Goal: Task Accomplishment & Management: Use online tool/utility

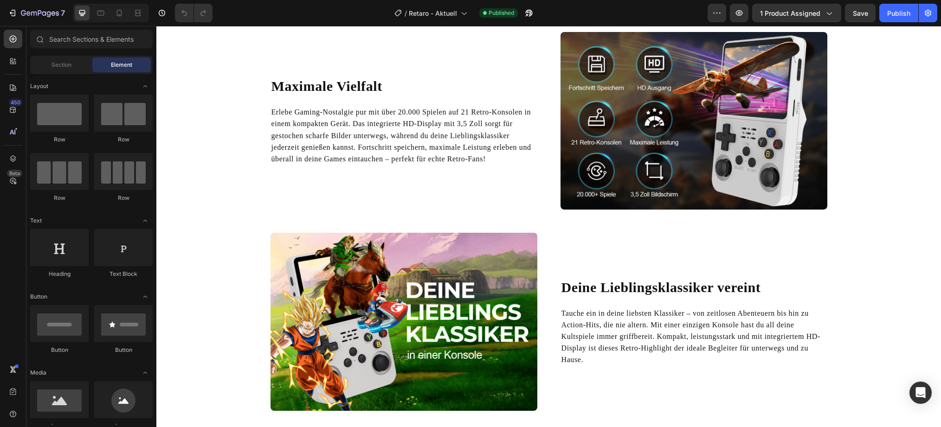
scroll to position [696, 0]
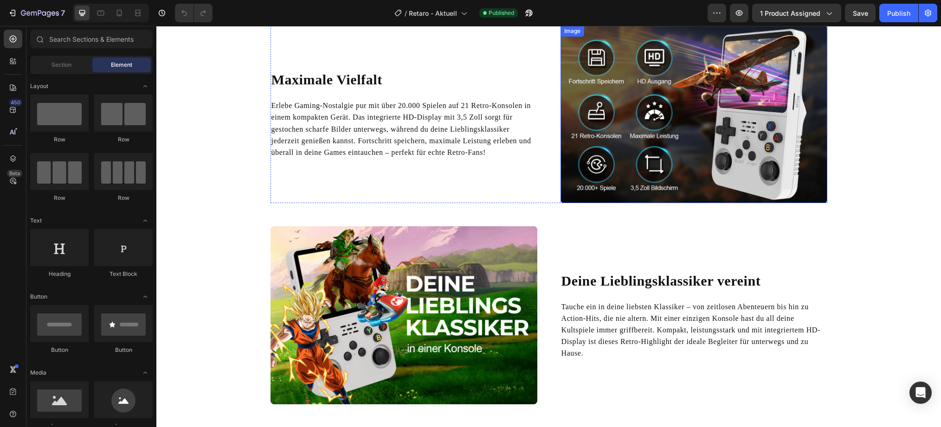
click at [622, 146] on img at bounding box center [693, 115] width 267 height 178
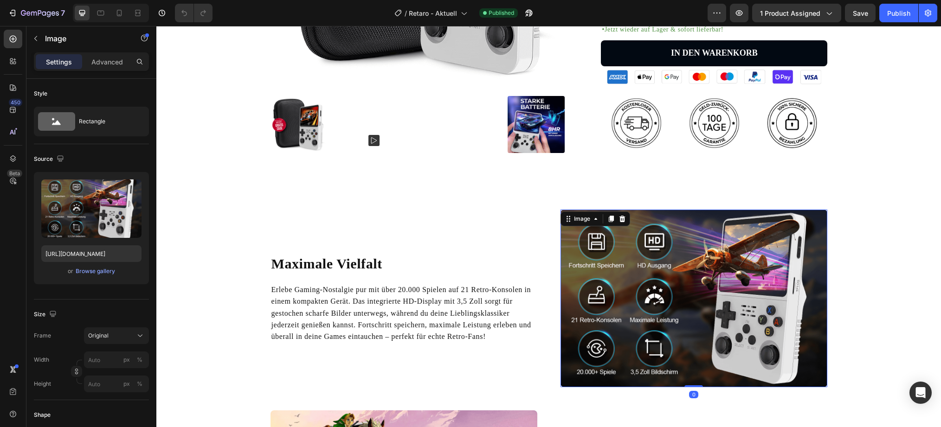
scroll to position [510, 0]
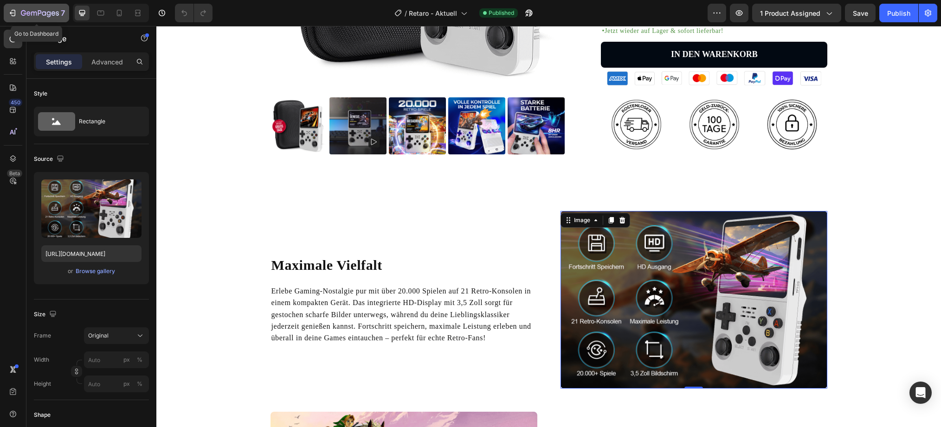
click at [13, 13] on icon "button" at bounding box center [12, 12] width 9 height 9
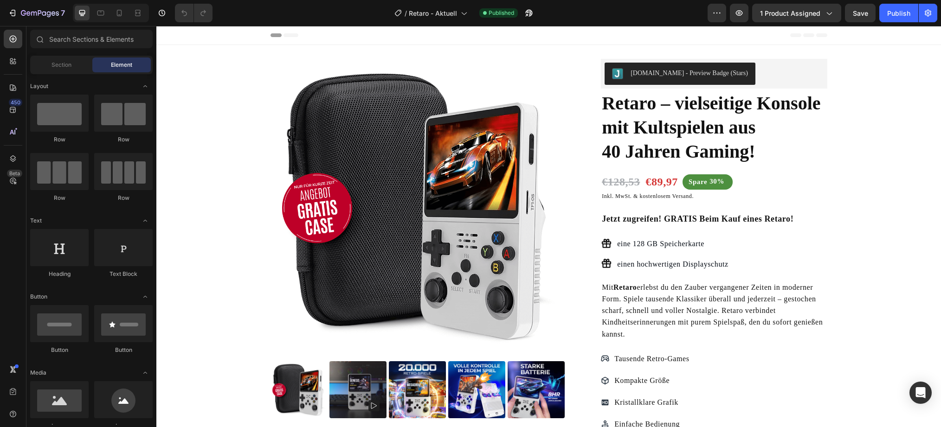
radio input "false"
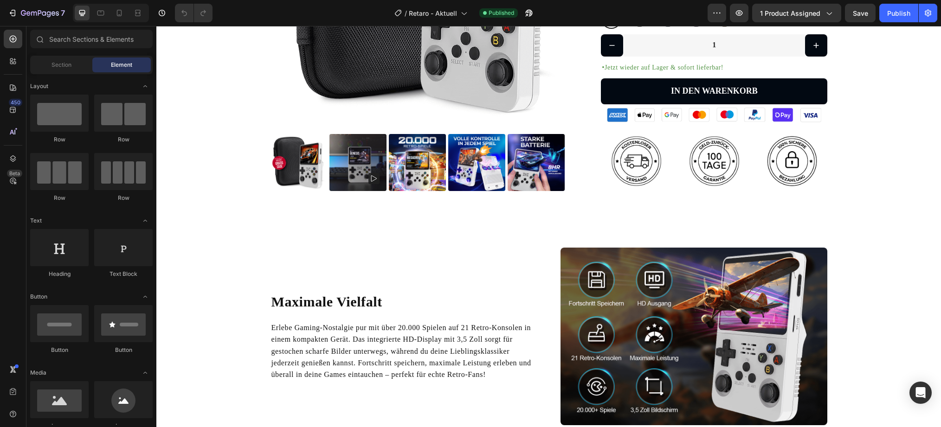
scroll to position [464, 0]
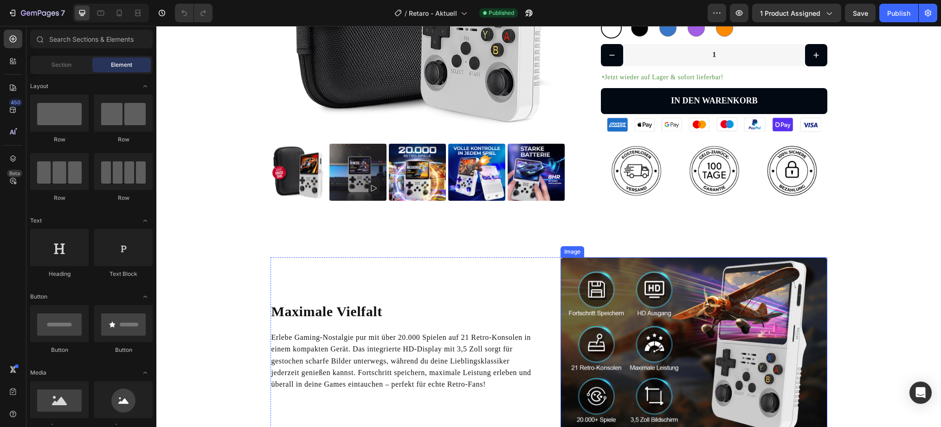
click at [681, 294] on img at bounding box center [693, 346] width 267 height 178
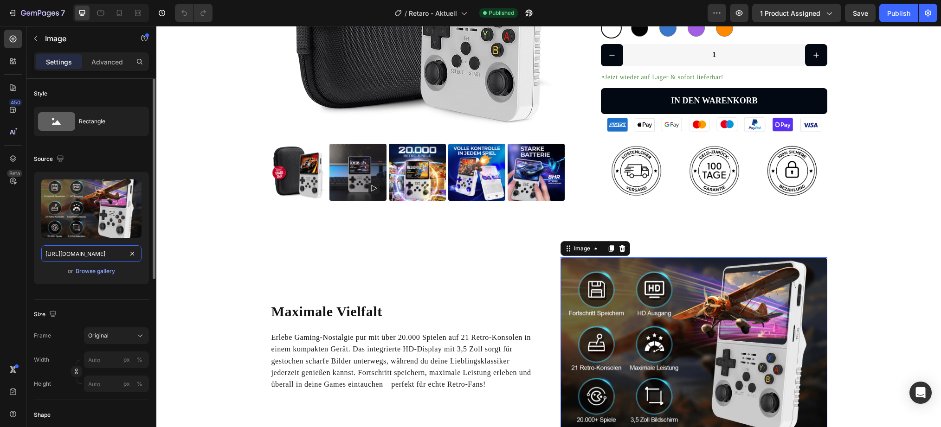
click at [97, 254] on input "[URL][DOMAIN_NAME]" at bounding box center [91, 253] width 100 height 17
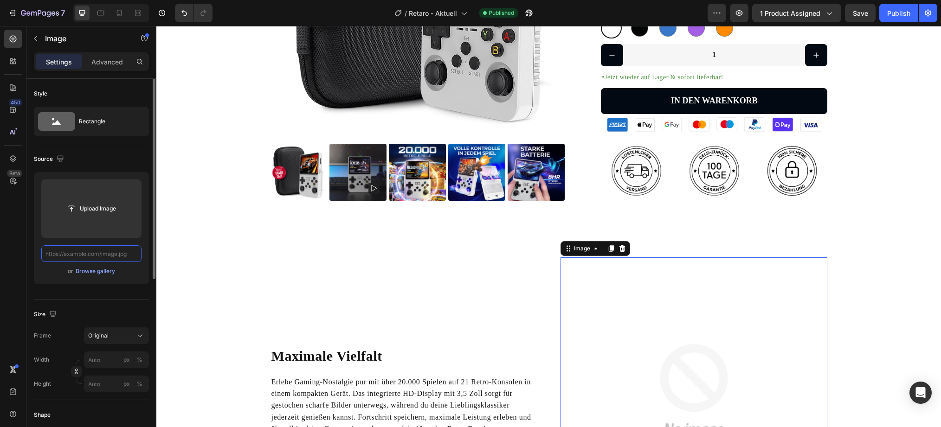
paste input "[URL][DOMAIN_NAME]"
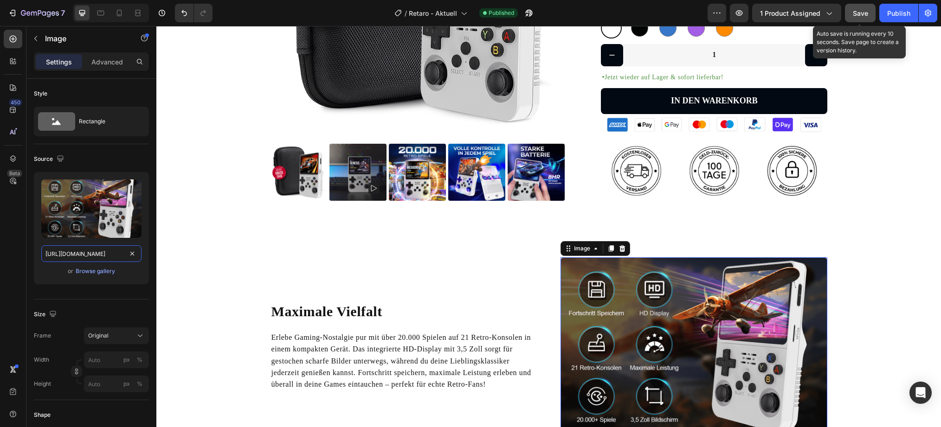
type input "[URL][DOMAIN_NAME]"
click at [867, 10] on span "Save" at bounding box center [860, 13] width 15 height 8
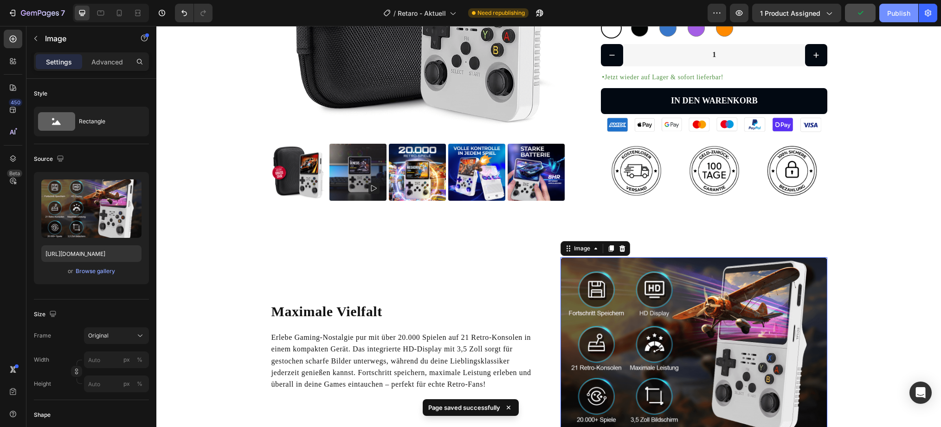
click at [902, 12] on div "Publish" at bounding box center [898, 13] width 23 height 10
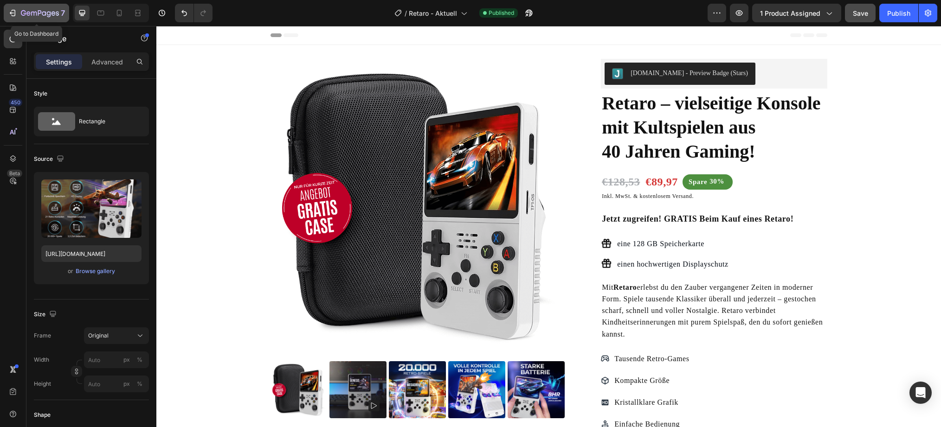
click at [21, 9] on div "7" at bounding box center [43, 12] width 44 height 11
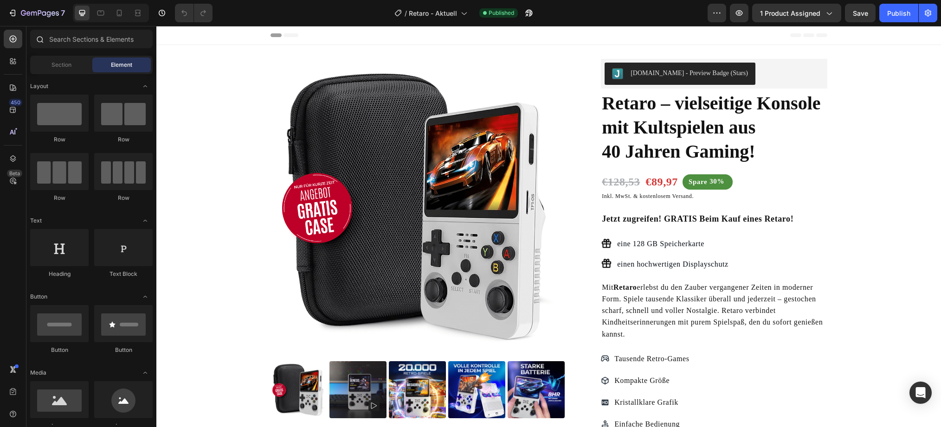
radio input "false"
click at [116, 14] on icon at bounding box center [119, 12] width 9 height 9
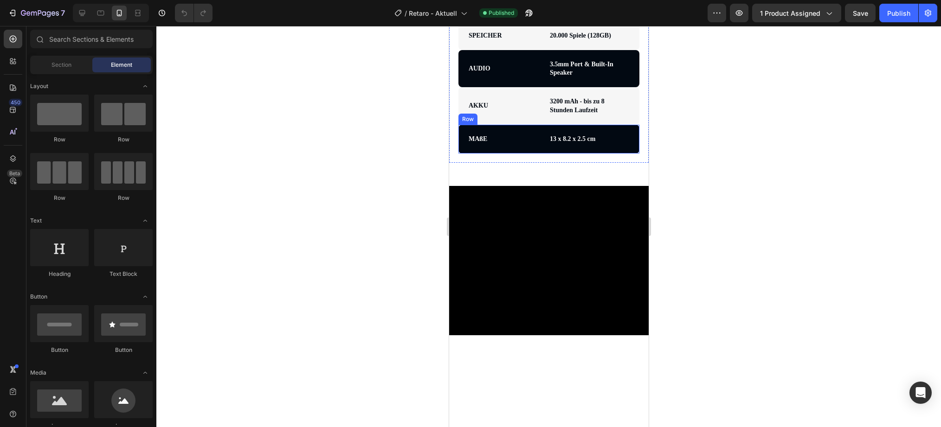
scroll to position [1670, 0]
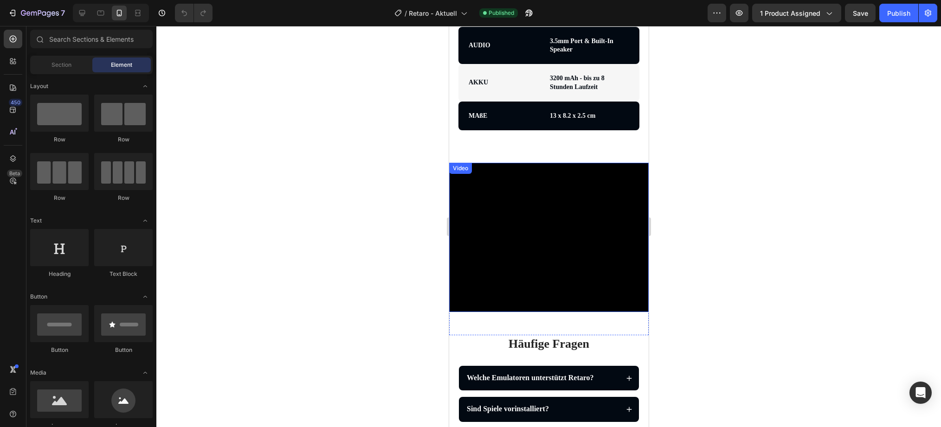
click at [492, 228] on video at bounding box center [548, 238] width 199 height 150
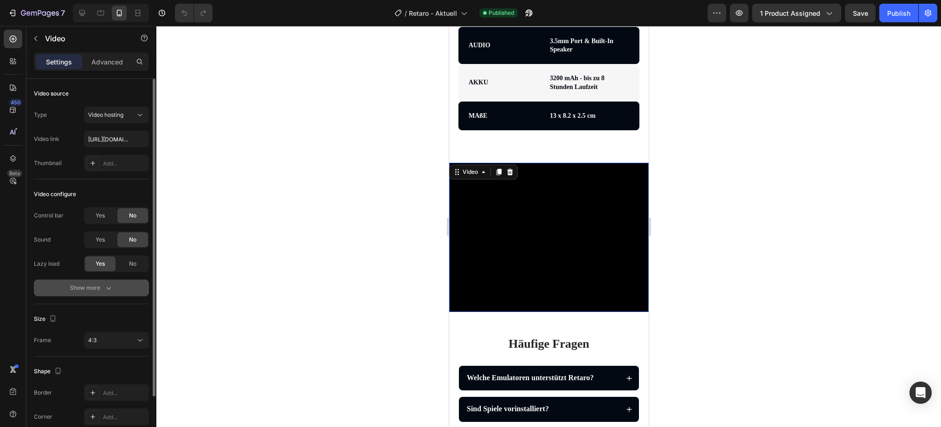
click at [90, 289] on div "Show more" at bounding box center [91, 287] width 43 height 9
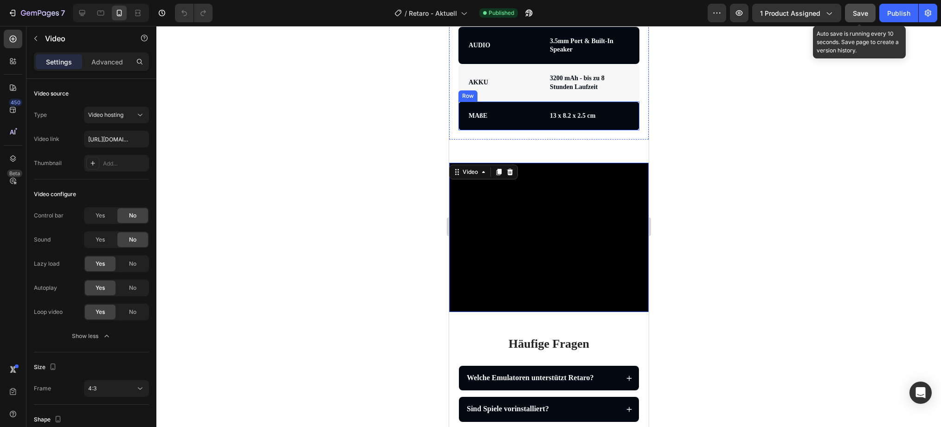
click at [864, 15] on span "Save" at bounding box center [860, 13] width 15 height 8
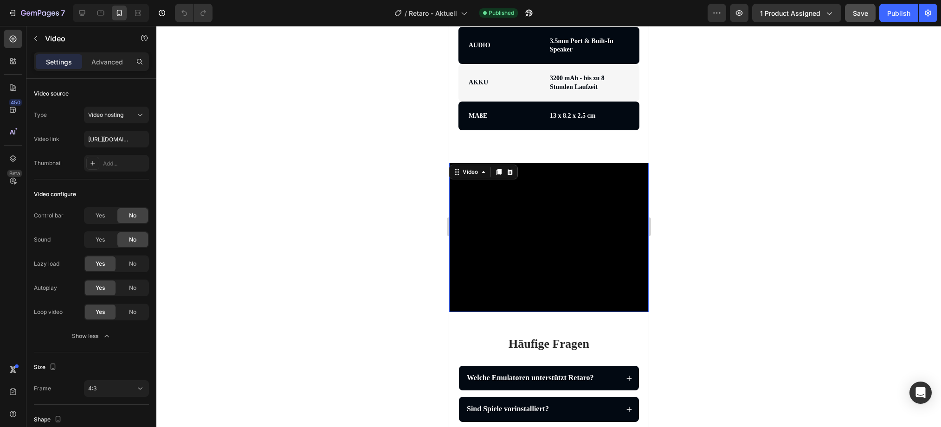
click at [582, 206] on video at bounding box center [548, 238] width 199 height 150
click at [112, 139] on input "https://cdn.shopify.com/videos/c/o/v/91998509172140f081fe687973998b1b.mp4" at bounding box center [116, 139] width 65 height 17
click at [337, 194] on div at bounding box center [548, 226] width 784 height 401
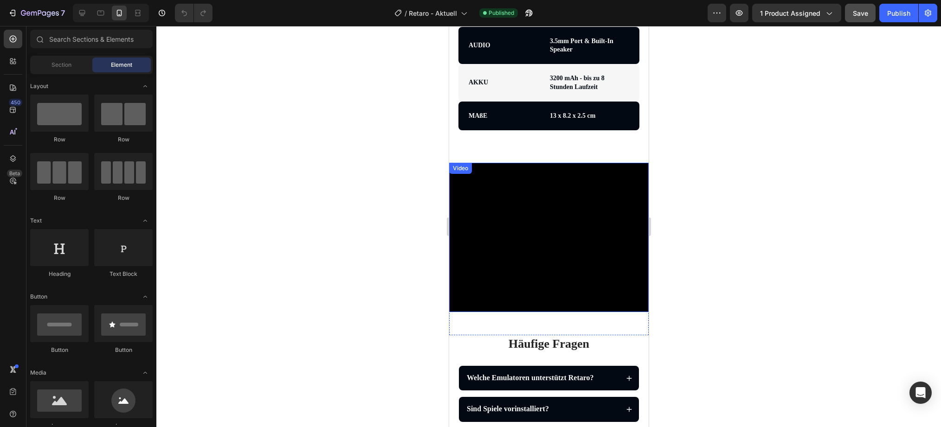
click at [514, 239] on video at bounding box center [548, 238] width 199 height 150
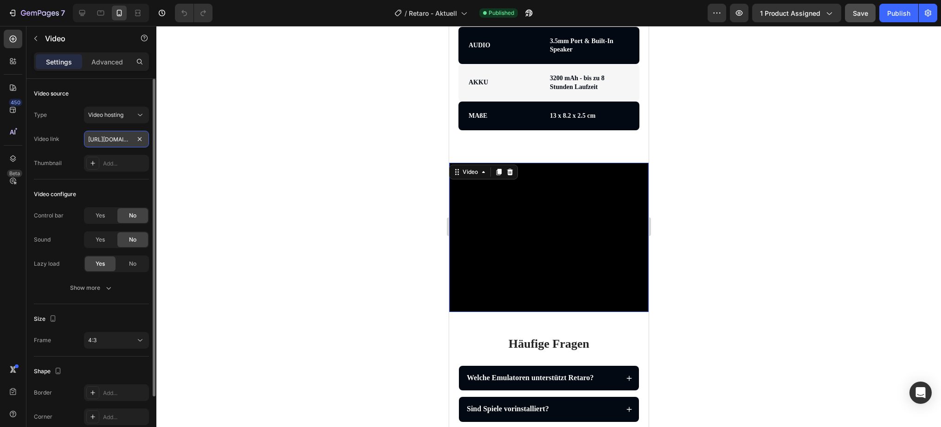
click at [140, 145] on input "https://cdn.shopify.com/videos/c/o/v/91998509172140f081fe687973998b1b.mp4" at bounding box center [116, 139] width 65 height 17
click at [131, 137] on input "https://cdn.shopify.com/videos/c/o/v/91998509172140f081fe687973998b1b.mp4" at bounding box center [116, 139] width 65 height 17
click at [109, 140] on input "text" at bounding box center [116, 139] width 65 height 17
paste input "https://cdn.shopify.com/videos/c/o/v/91998509172140f081fe687973998b1b.mp4"
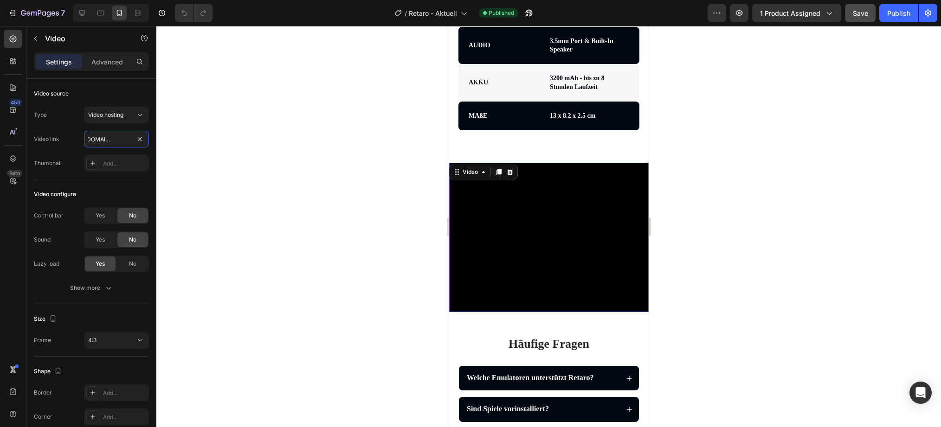
type input "https://cdn.shopify.com/videos/c/o/v/91998509172140f081fe687973998b1b.mp4"
click at [246, 195] on div at bounding box center [548, 226] width 784 height 401
click at [500, 205] on video at bounding box center [548, 238] width 199 height 150
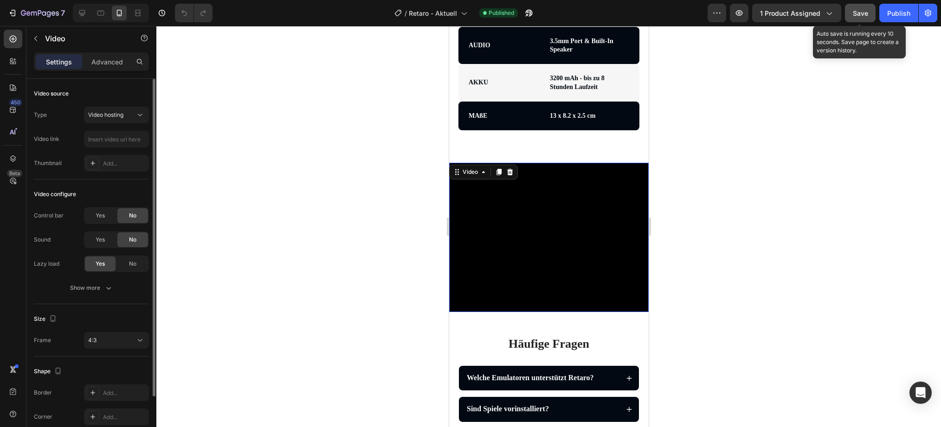
click at [863, 12] on span "Save" at bounding box center [860, 13] width 15 height 8
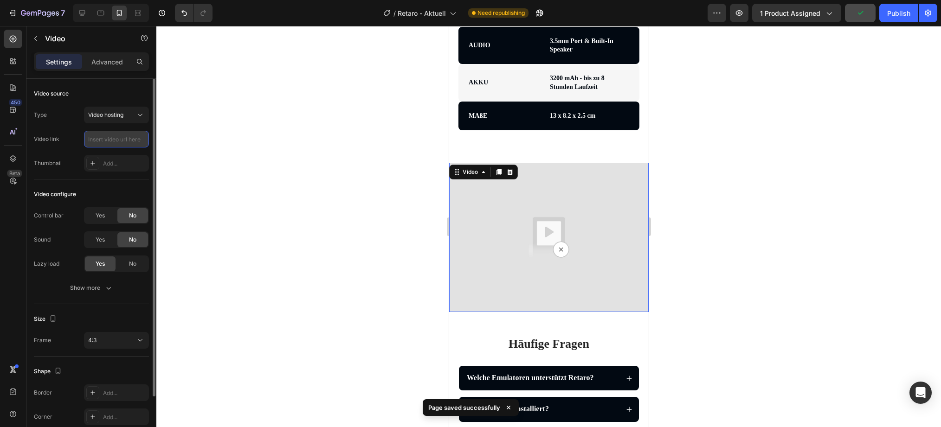
click at [103, 139] on input "text" at bounding box center [116, 139] width 65 height 17
paste input "https://cdn.shopify.com/videos/c/o/v/91998509172140f081fe687973998b1b.mp4"
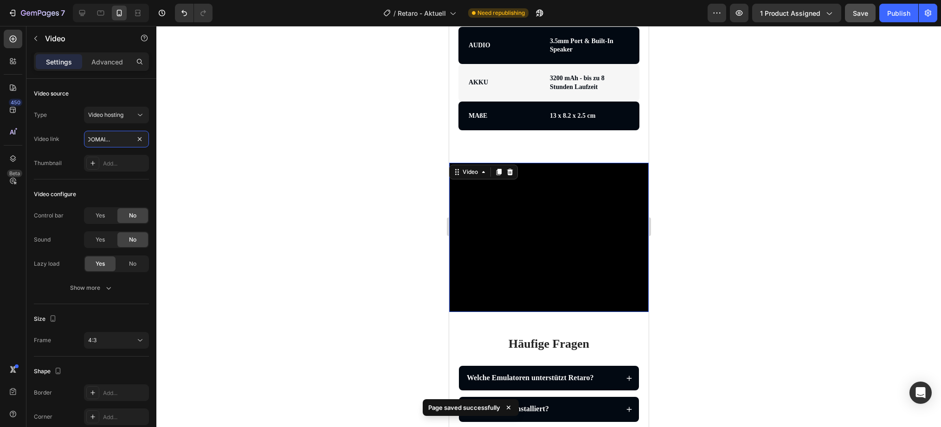
type input "https://cdn.shopify.com/videos/c/o/v/91998509172140f081fe687973998b1b.mp4"
click at [860, 12] on span "Save" at bounding box center [860, 13] width 15 height 8
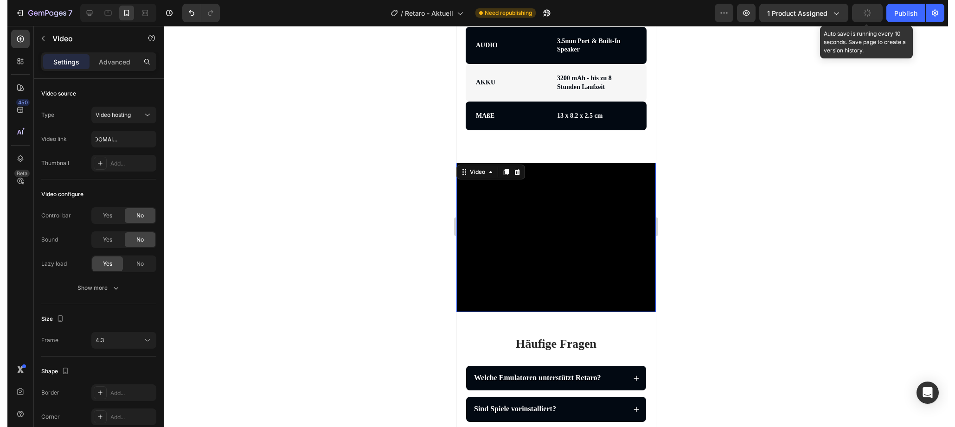
scroll to position [0, 0]
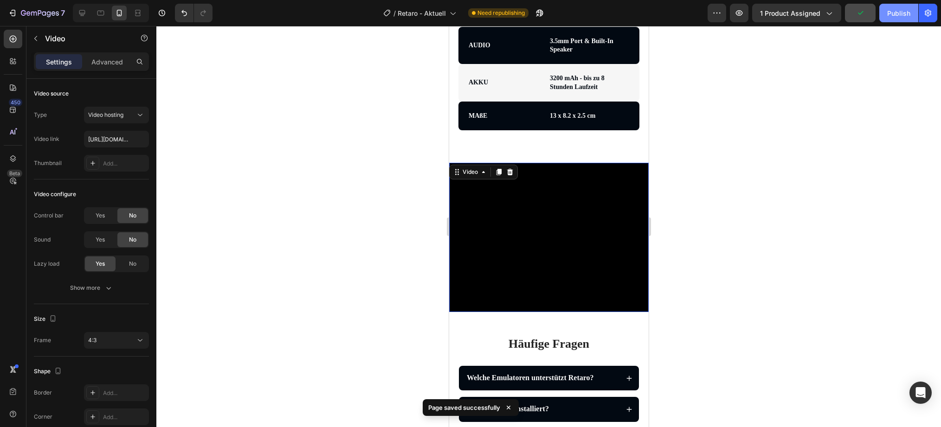
click at [896, 14] on div "Publish" at bounding box center [898, 13] width 23 height 10
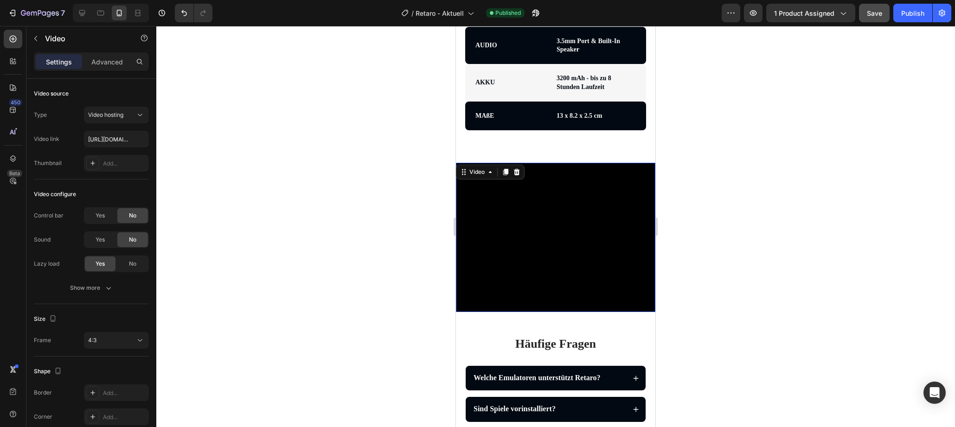
click at [352, 252] on div at bounding box center [555, 226] width 799 height 401
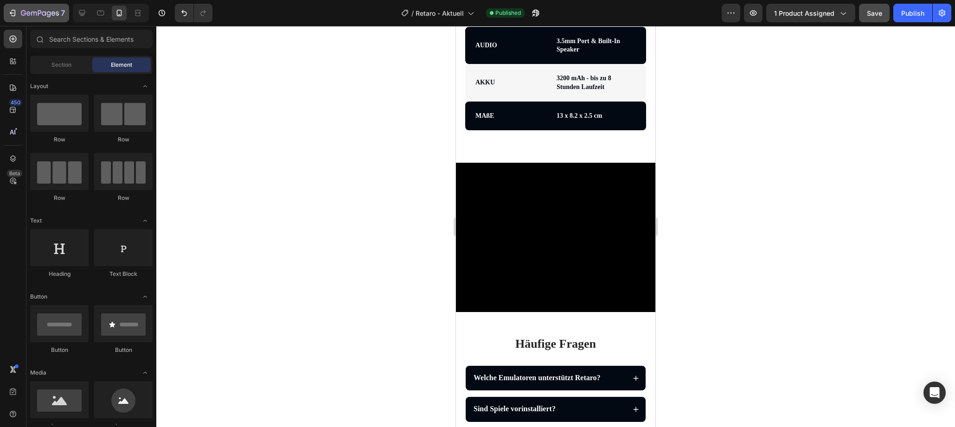
click at [27, 8] on div "7" at bounding box center [43, 12] width 44 height 11
